Goal: Transaction & Acquisition: Obtain resource

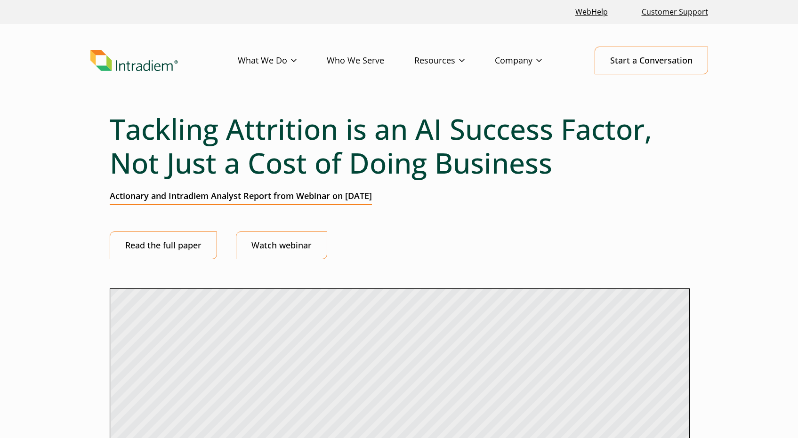
select select "2"
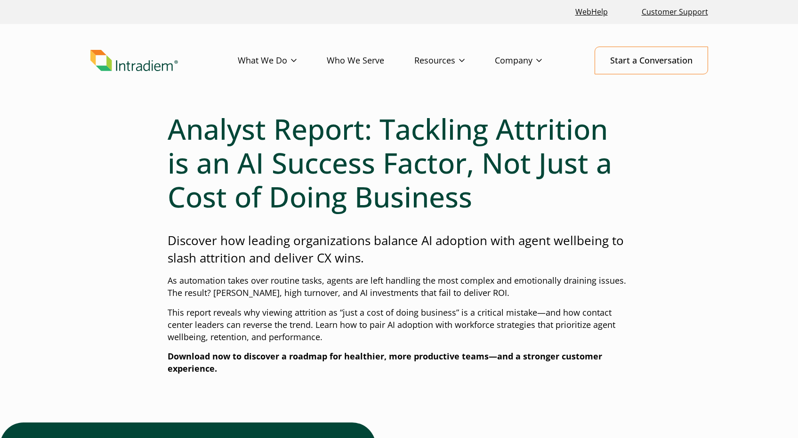
select select "2"
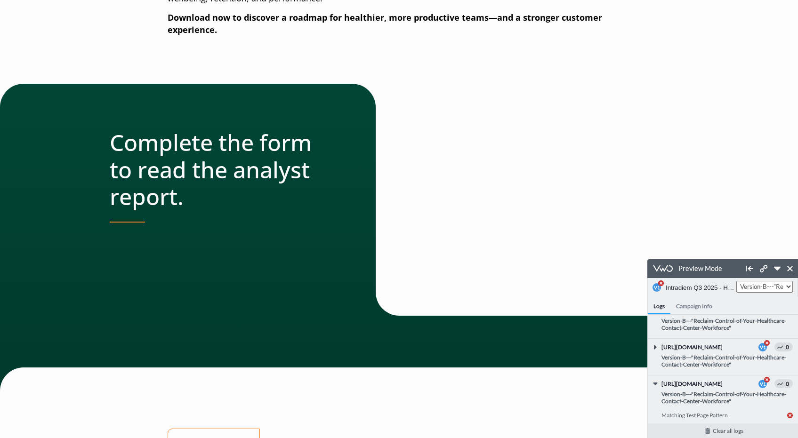
scroll to position [323, 0]
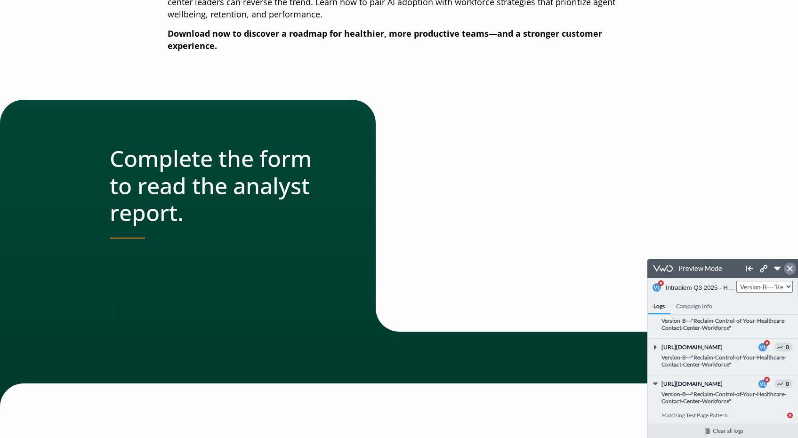
click at [789, 270] on icon at bounding box center [790, 269] width 6 height 6
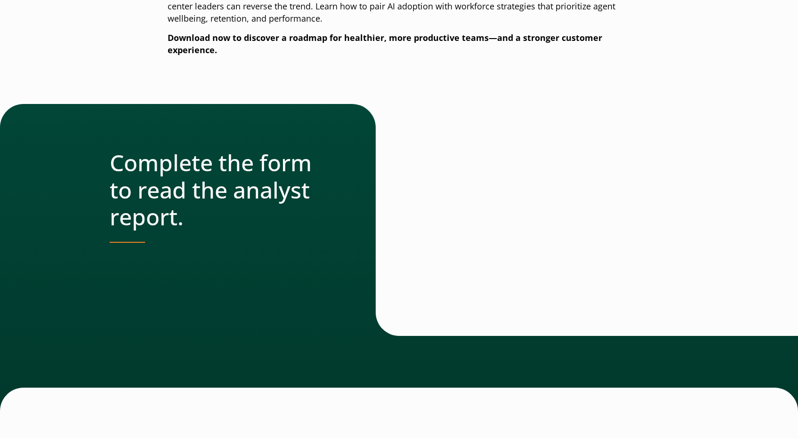
scroll to position [315, 0]
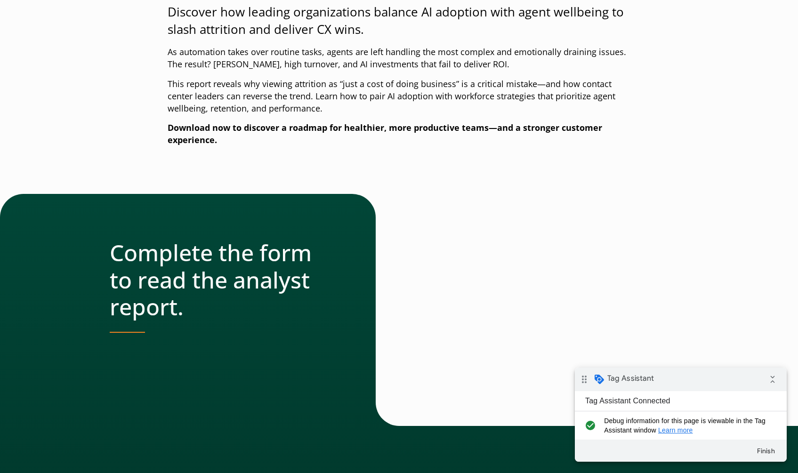
scroll to position [230, 0]
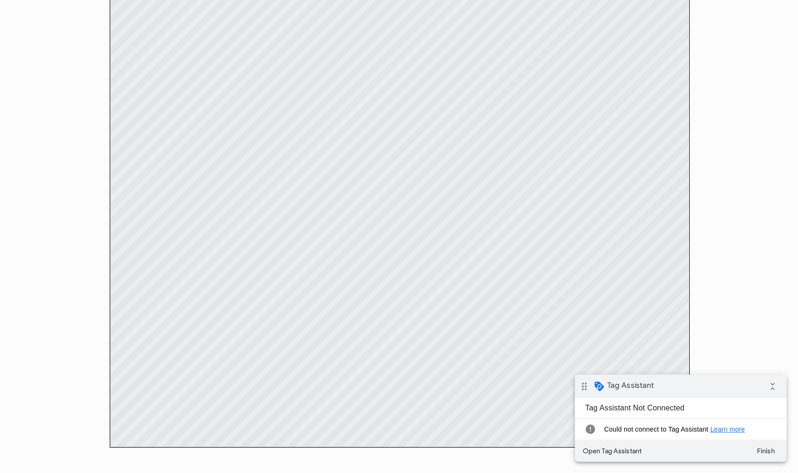
scroll to position [660, 0]
